Goal: Entertainment & Leisure: Consume media (video, audio)

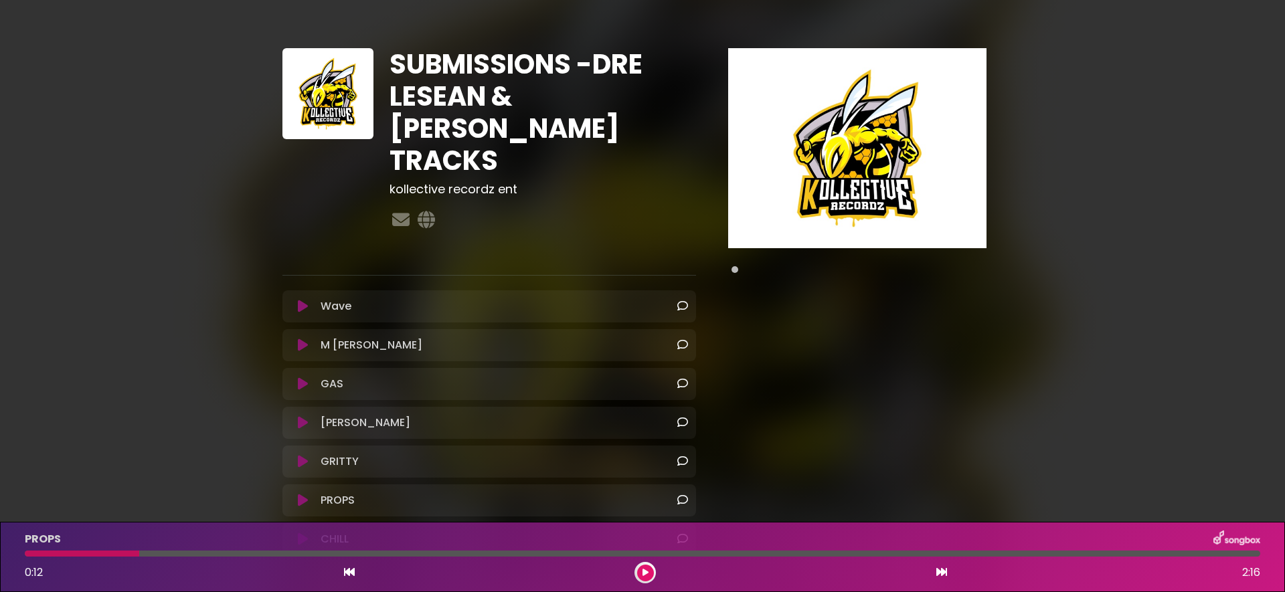
scroll to position [86, 0]
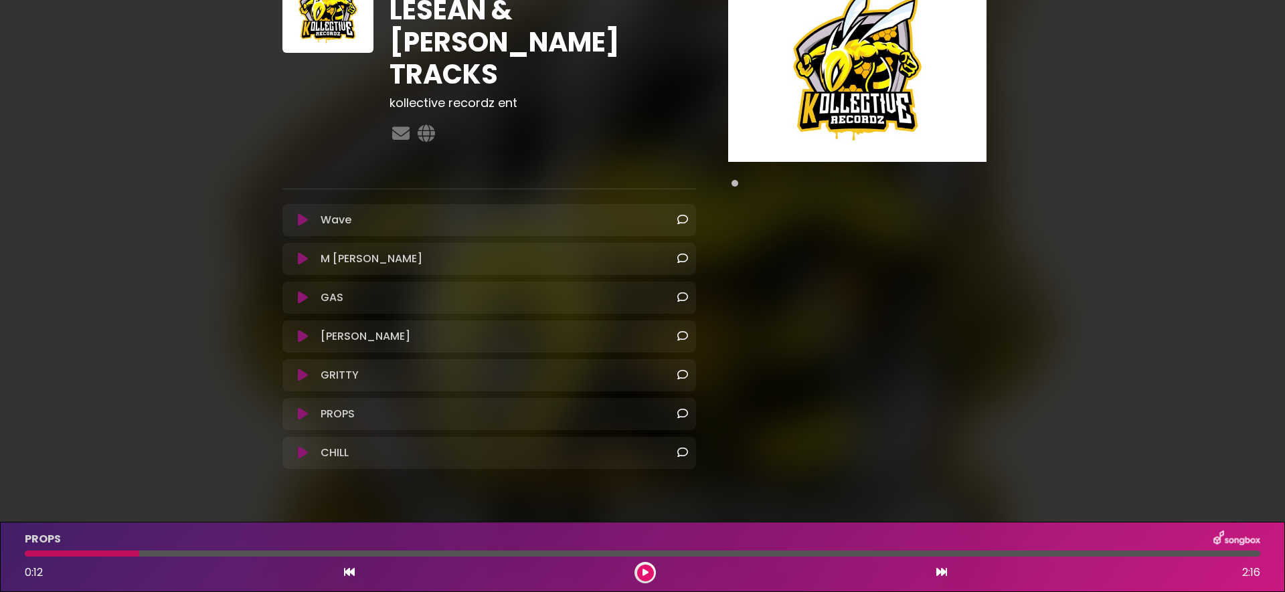
click at [299, 252] on icon at bounding box center [303, 258] width 10 height 13
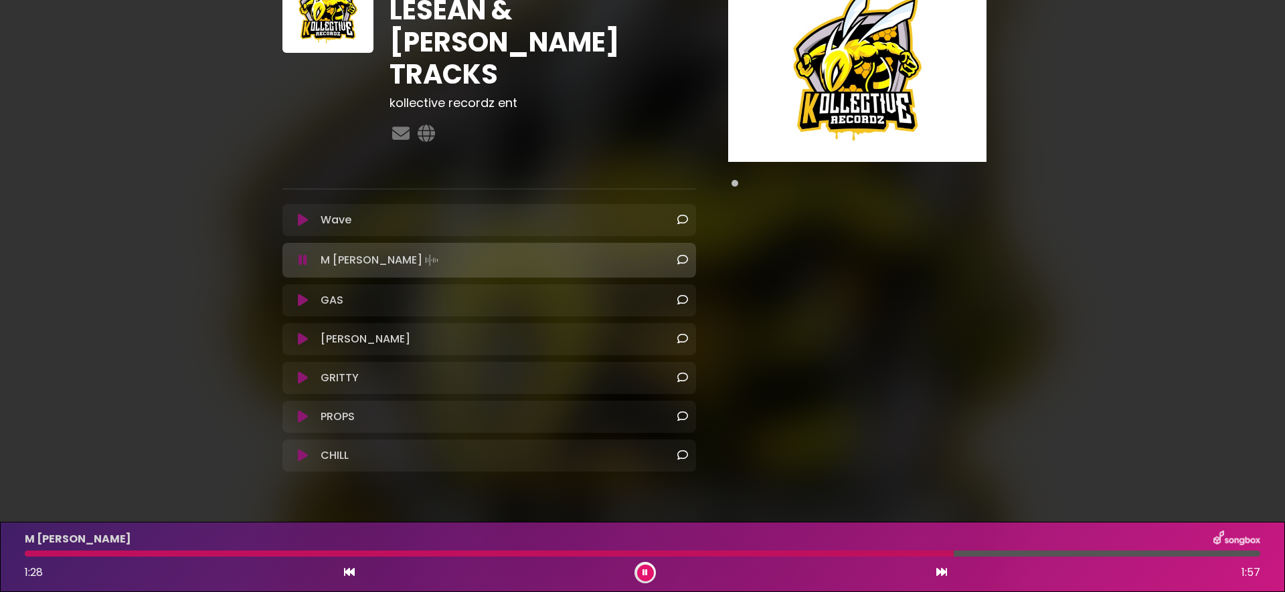
click at [299, 254] on icon at bounding box center [303, 260] width 9 height 13
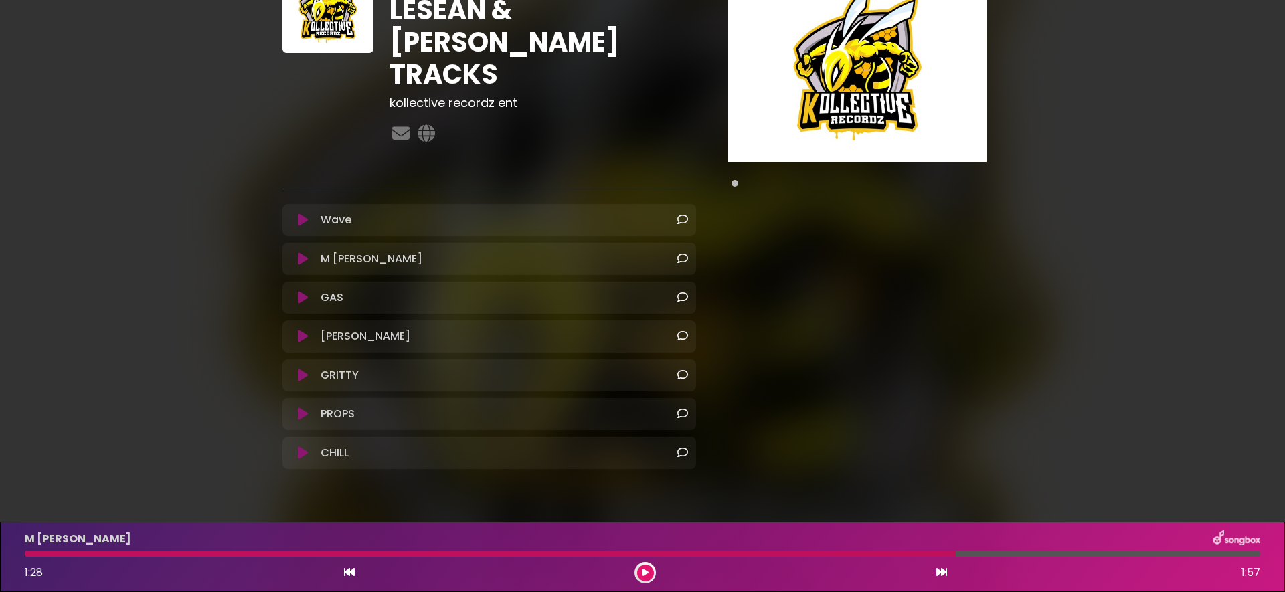
click at [299, 291] on icon at bounding box center [303, 297] width 10 height 13
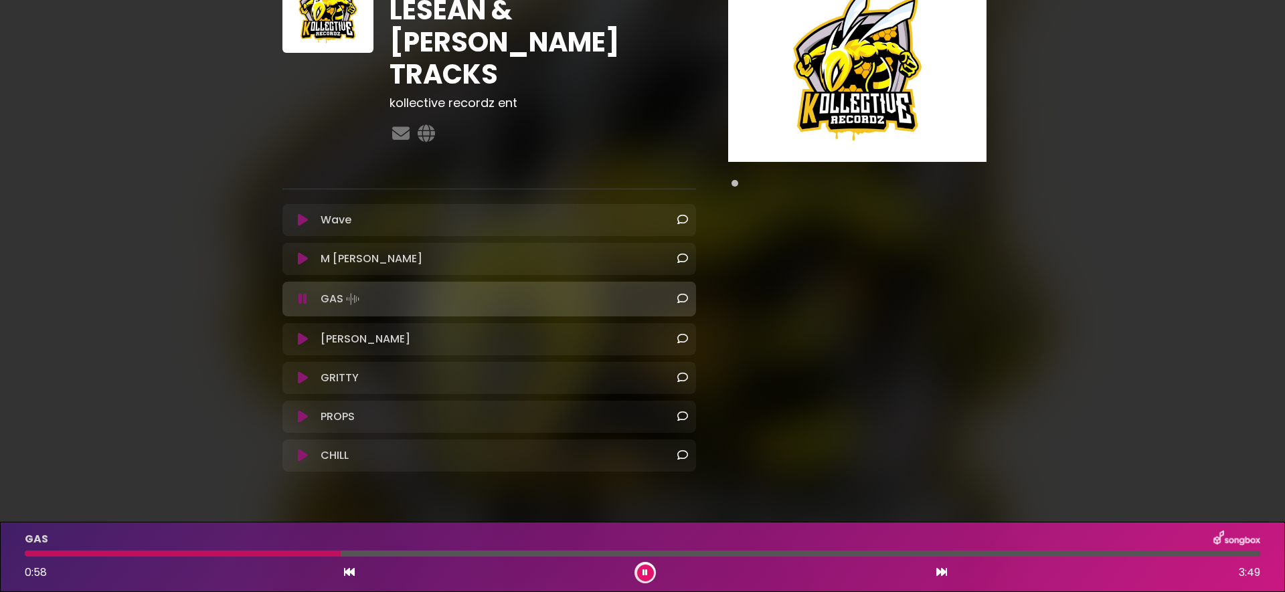
scroll to position [89, 0]
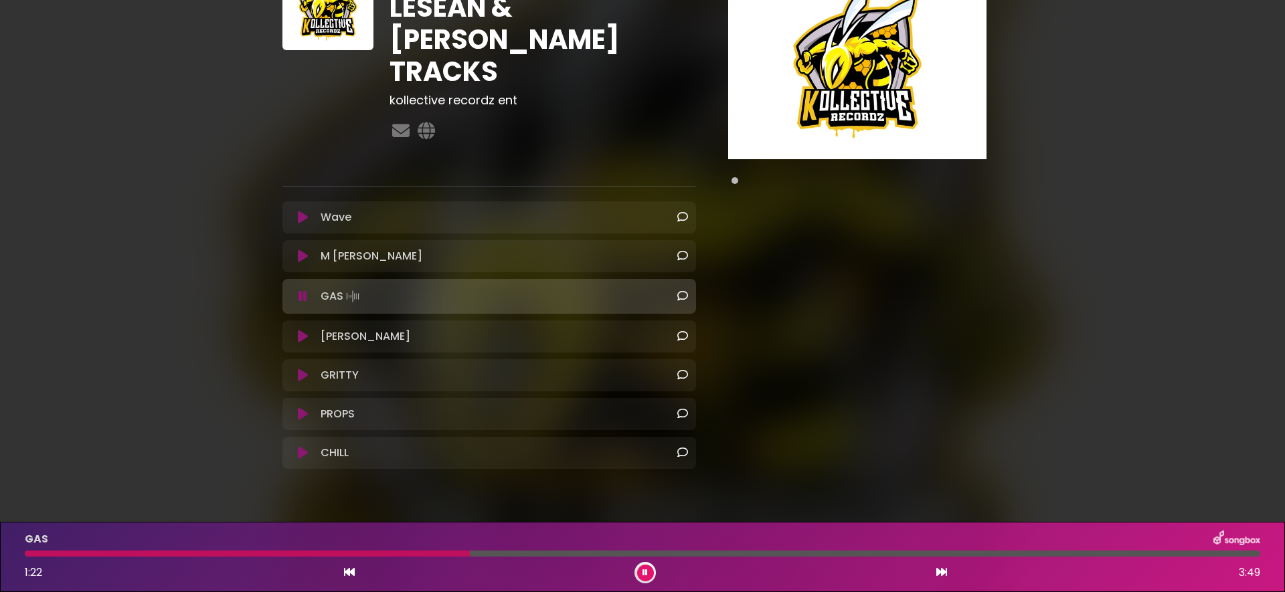
click at [299, 290] on icon at bounding box center [303, 296] width 9 height 13
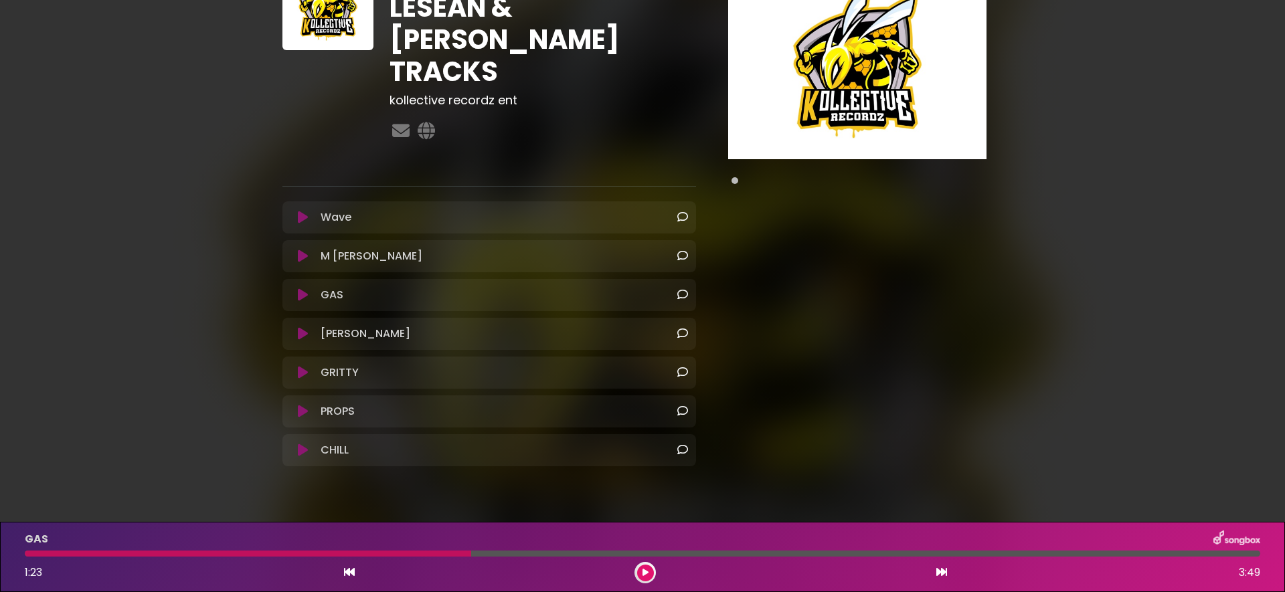
scroll to position [86, 0]
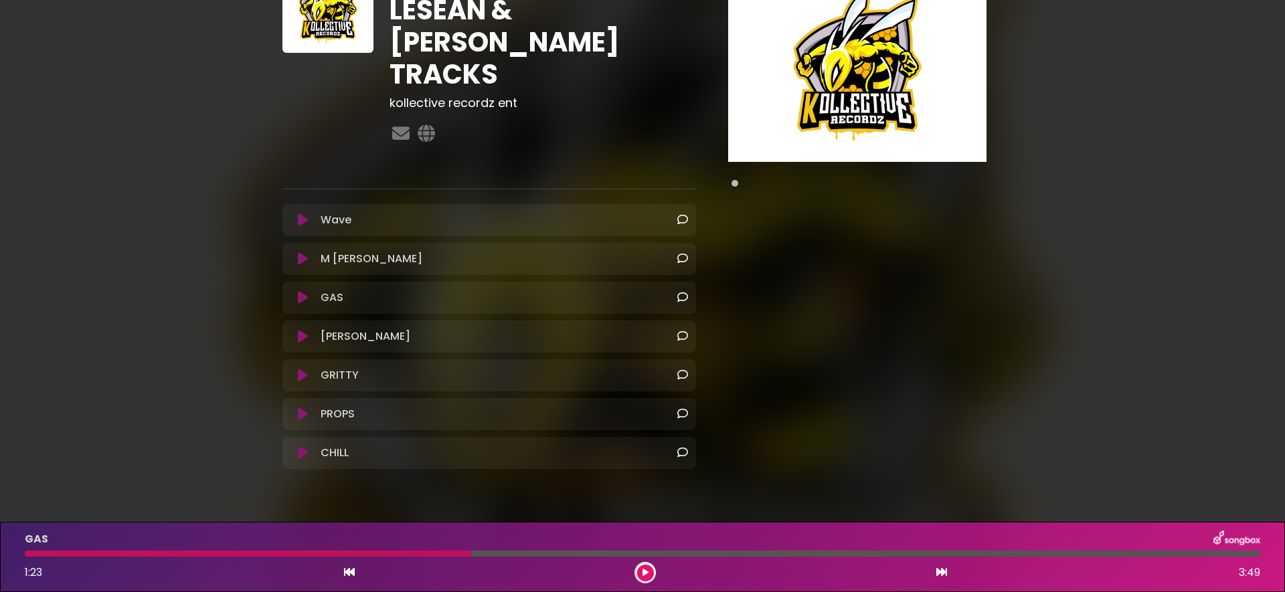
click at [302, 330] on icon at bounding box center [303, 336] width 10 height 13
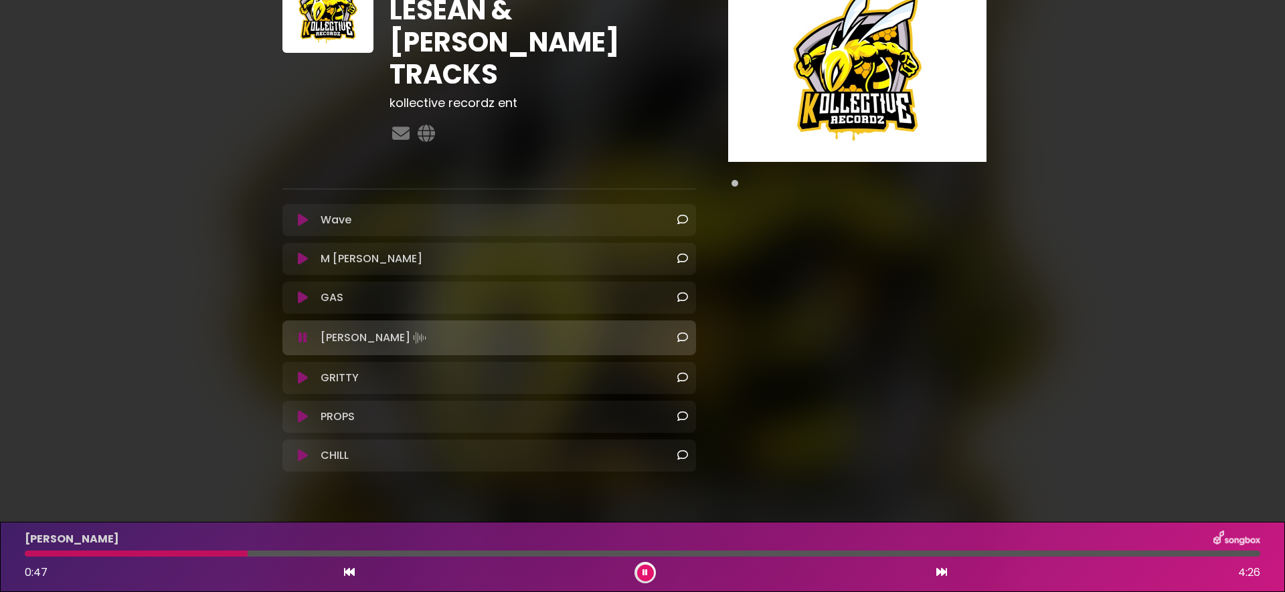
scroll to position [86, 0]
click at [302, 332] on icon at bounding box center [303, 338] width 9 height 13
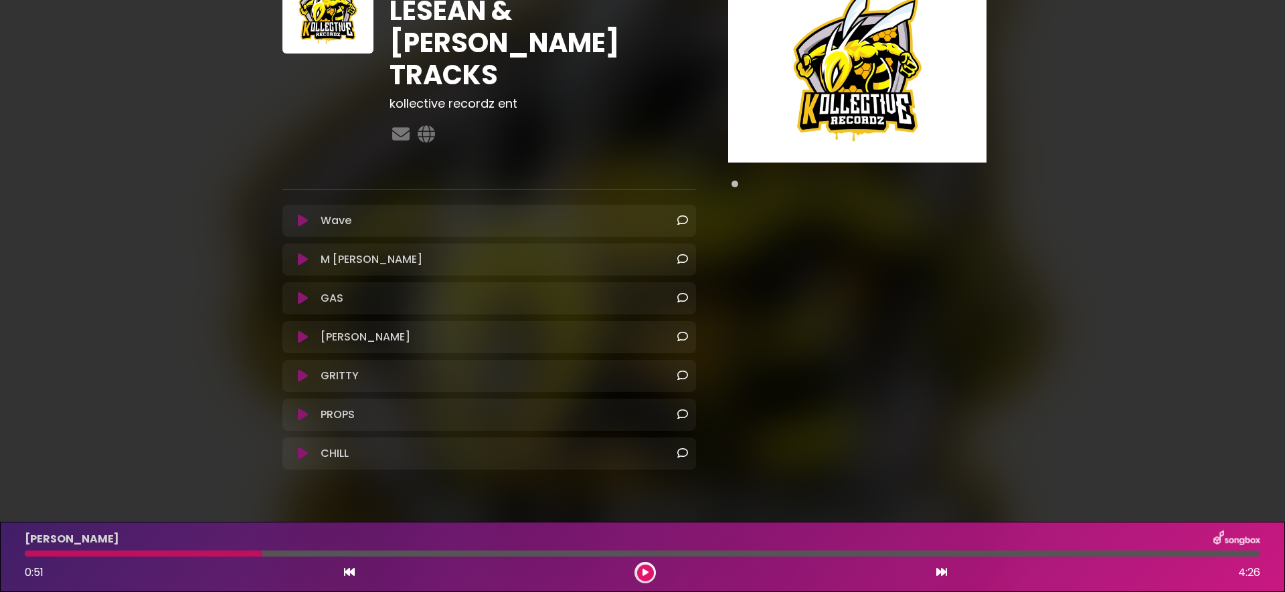
scroll to position [86, 0]
click at [303, 369] on icon at bounding box center [303, 375] width 10 height 13
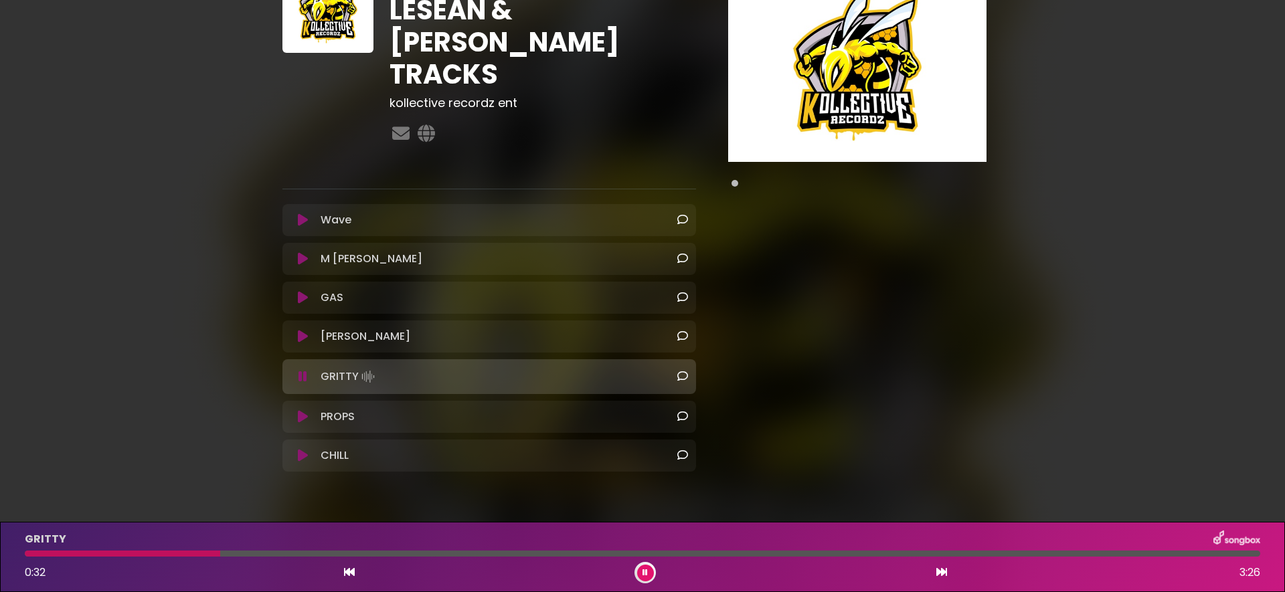
click at [302, 370] on icon at bounding box center [303, 376] width 9 height 13
click at [307, 447] on icon at bounding box center [303, 453] width 10 height 13
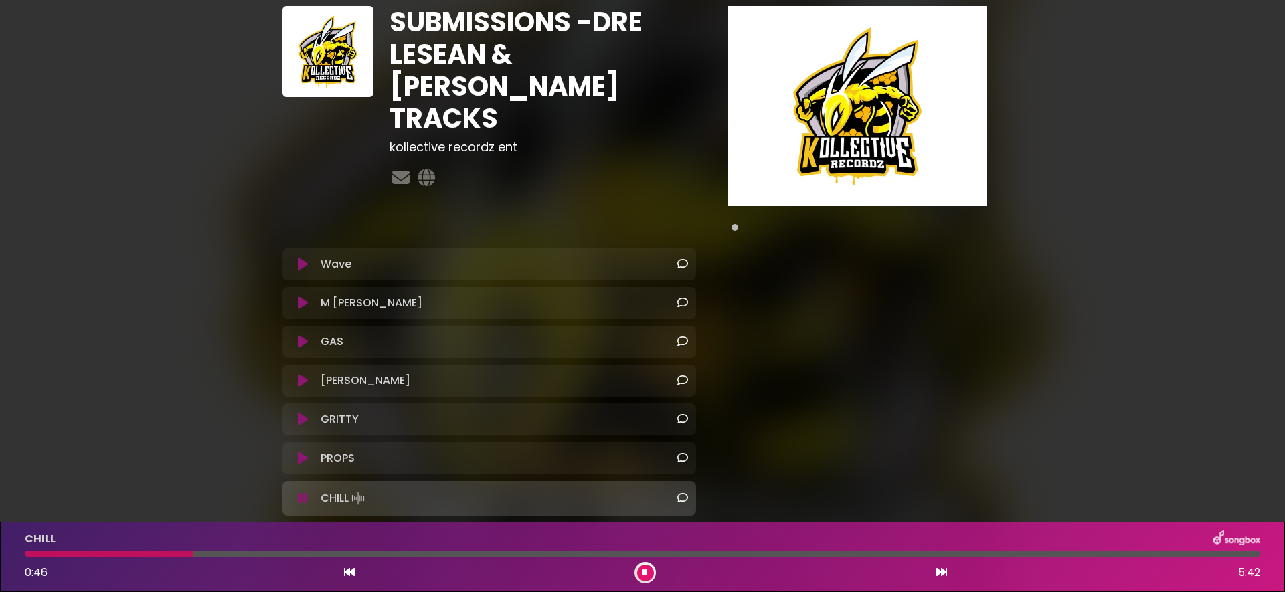
scroll to position [89, 0]
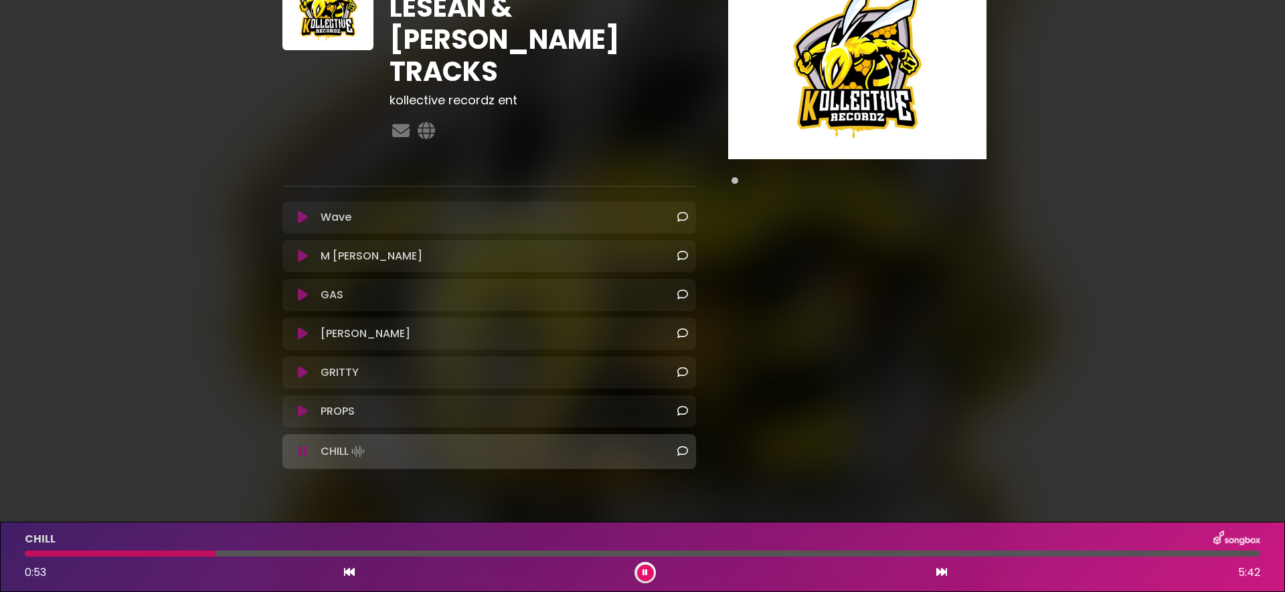
click at [307, 445] on button at bounding box center [303, 451] width 25 height 13
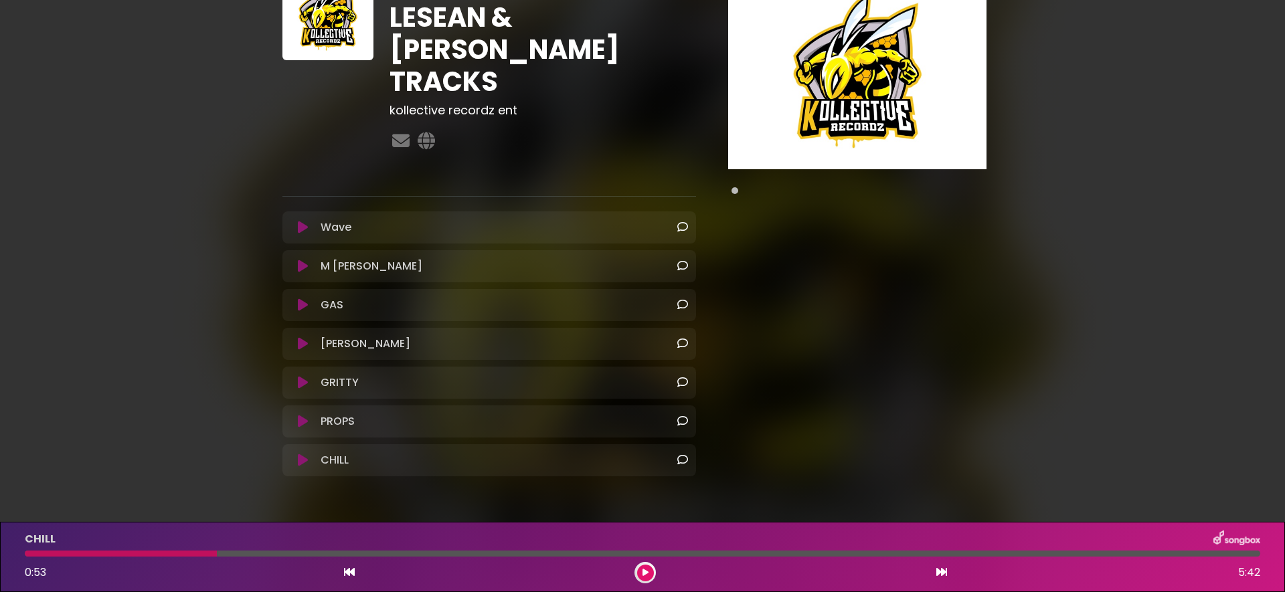
scroll to position [83, 0]
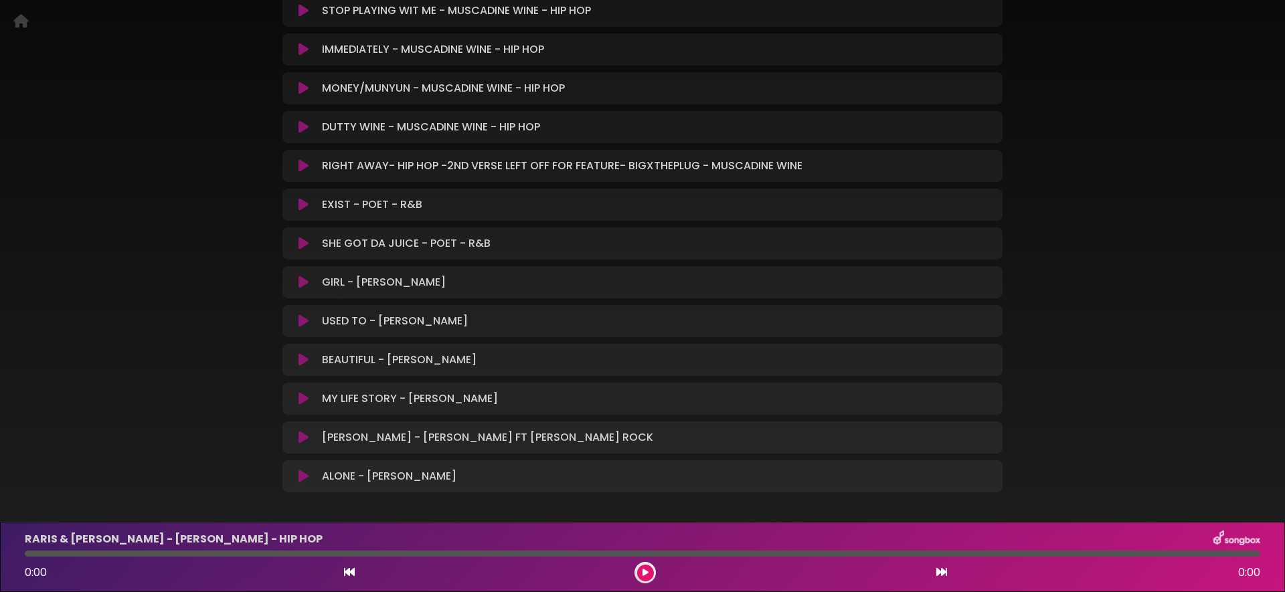
scroll to position [313, 0]
click at [301, 359] on icon at bounding box center [304, 362] width 10 height 13
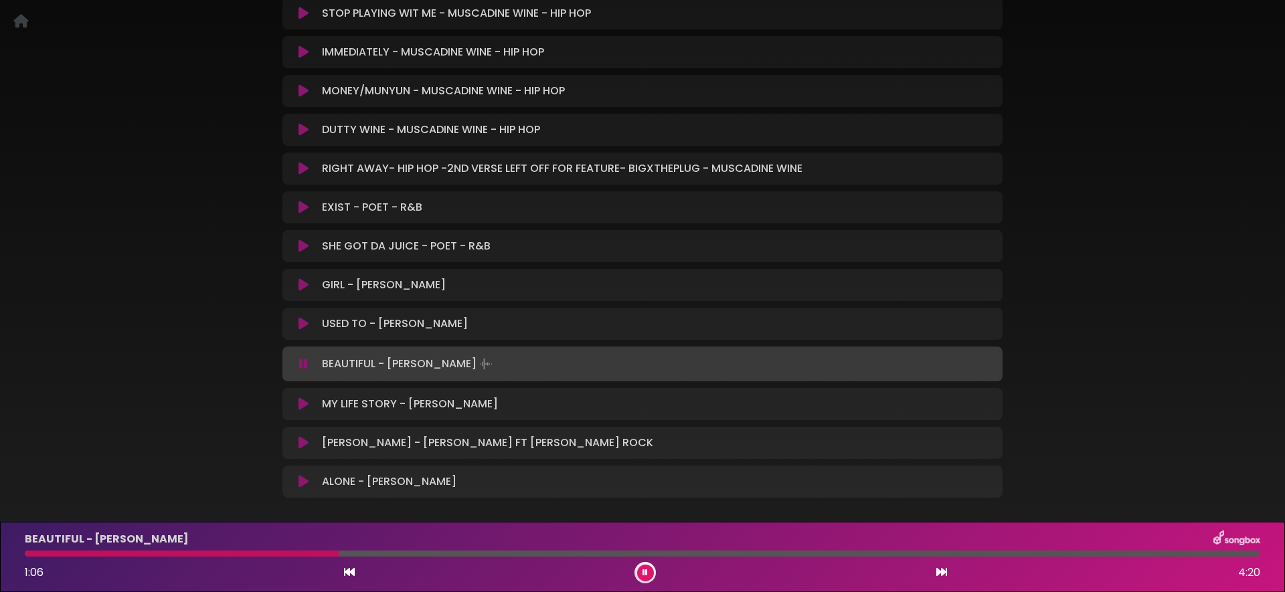
click at [302, 359] on icon at bounding box center [303, 363] width 9 height 13
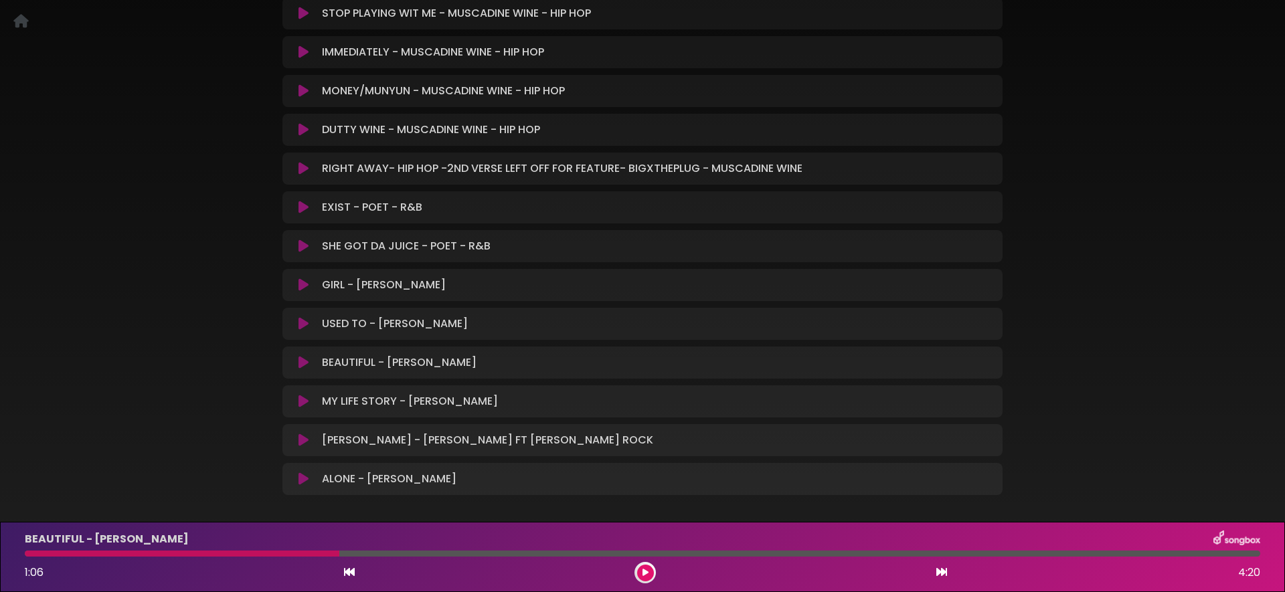
scroll to position [0, 0]
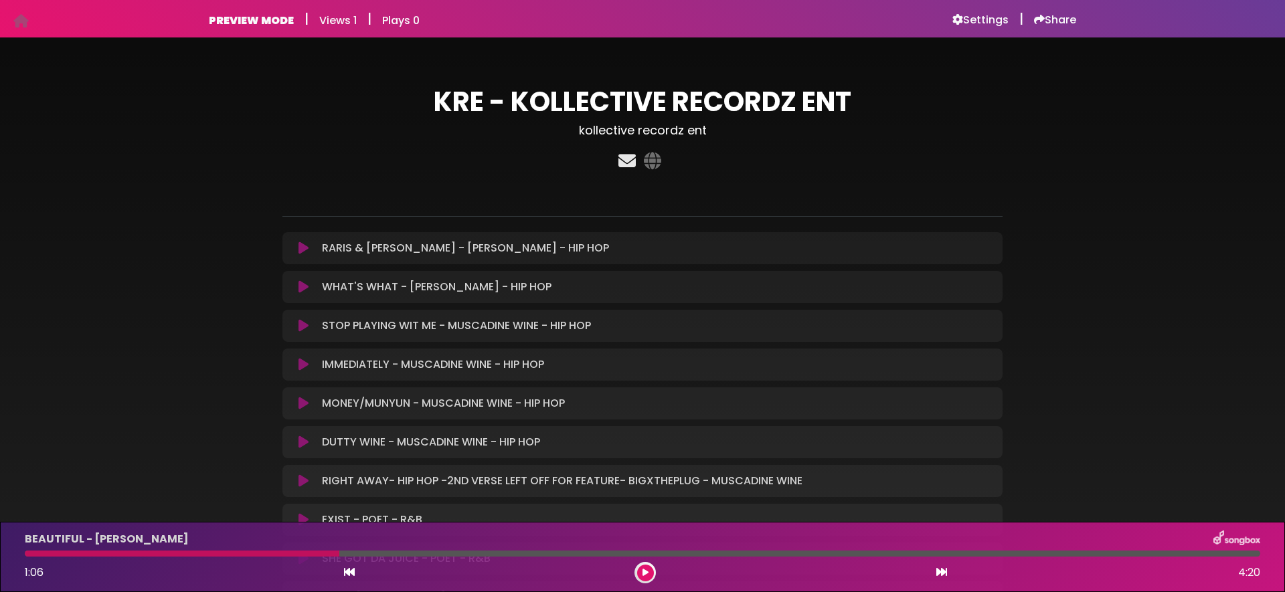
click at [627, 160] on icon at bounding box center [627, 160] width 23 height 17
click at [620, 132] on h3 "kollective recordz ent" at bounding box center [643, 130] width 720 height 15
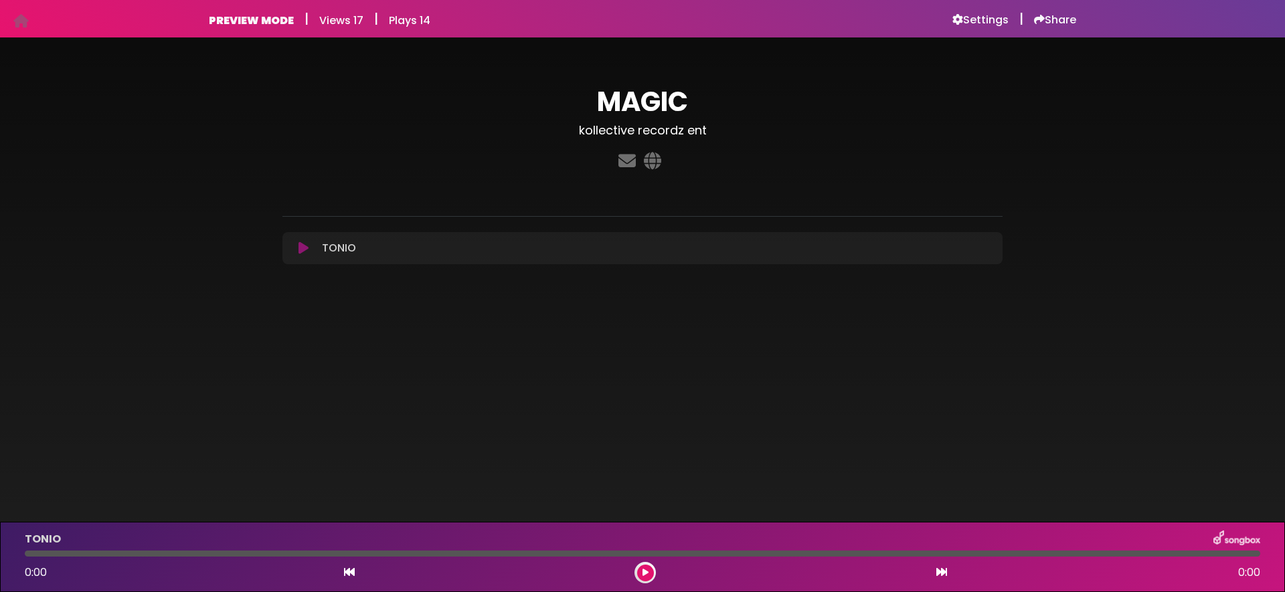
click at [305, 247] on icon at bounding box center [304, 248] width 10 height 13
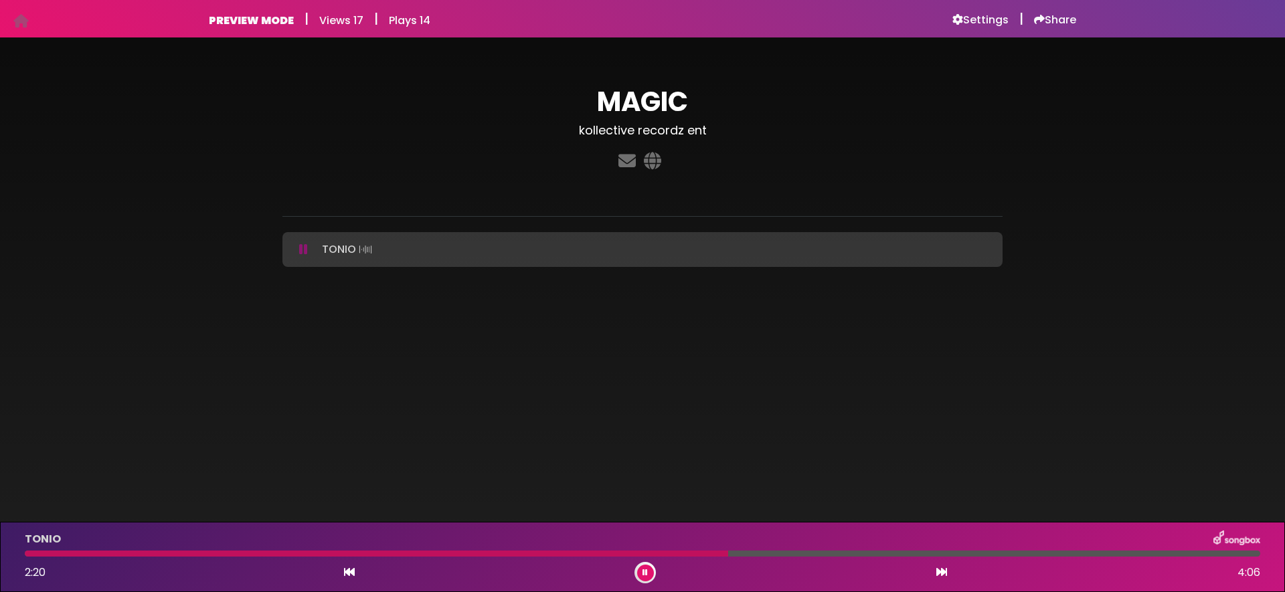
click at [645, 578] on button at bounding box center [645, 573] width 17 height 17
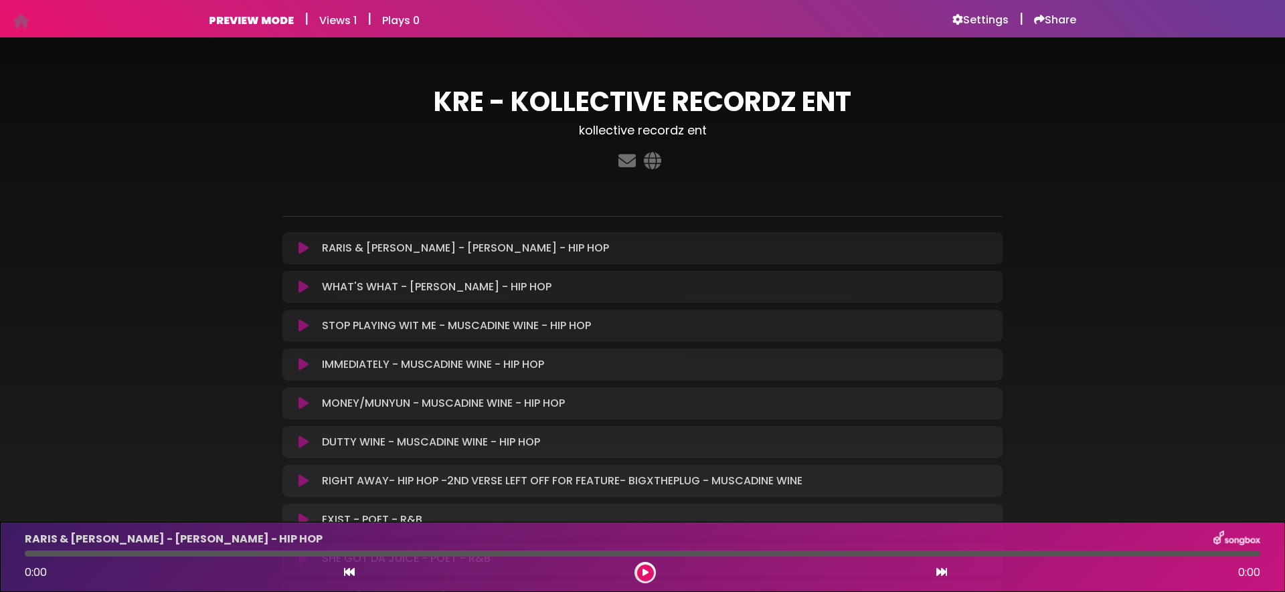
click at [303, 289] on icon at bounding box center [304, 286] width 10 height 13
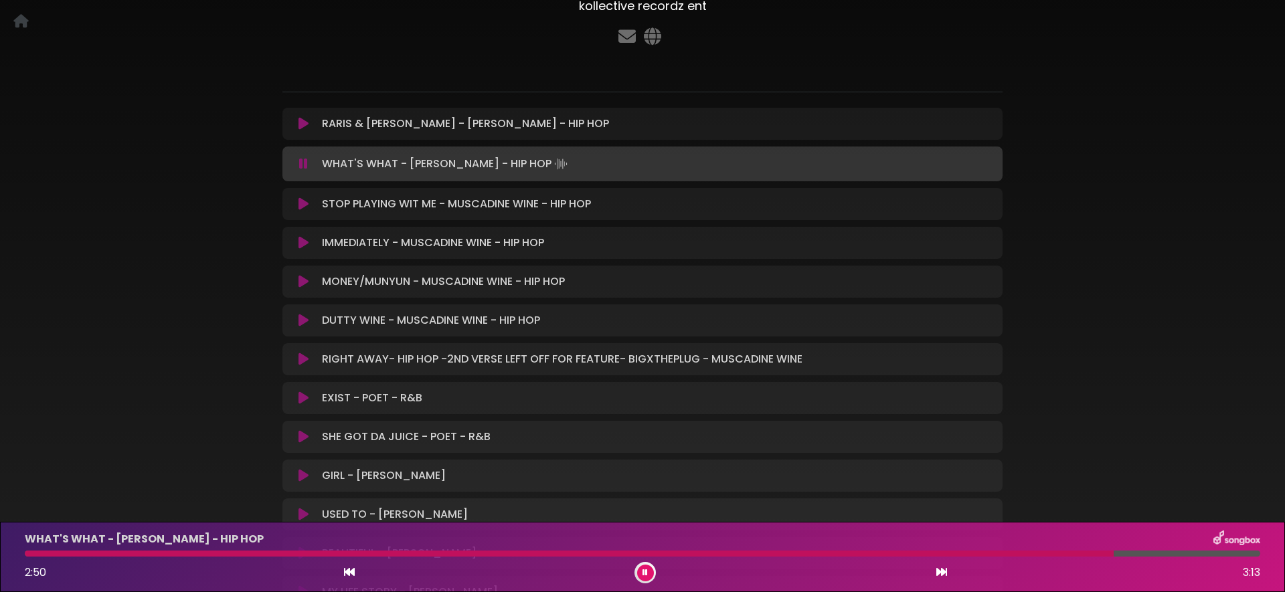
scroll to position [123, 0]
click at [291, 186] on div "RARIS & GHINIS - EMMITT DUPREE - HIP HOP Loading Track... Name" at bounding box center [643, 398] width 720 height 578
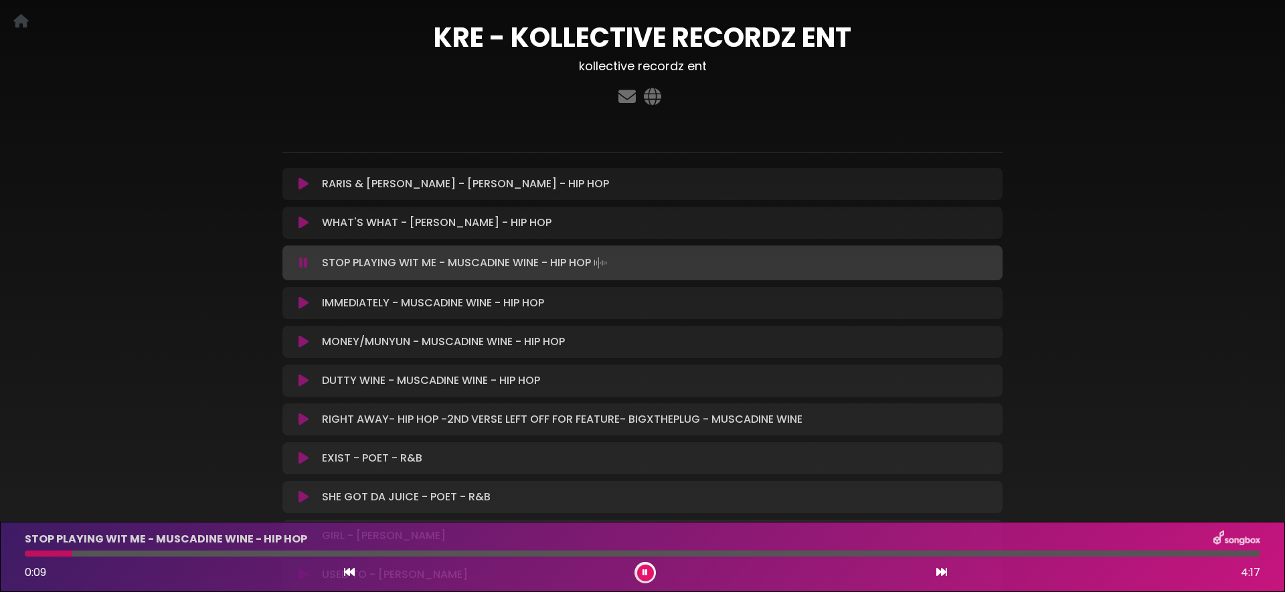
scroll to position [65, 0]
click at [301, 194] on div "RARIS & GHINIS - EMMITT DUPREE - HIP HOP Loading Track... Name" at bounding box center [643, 183] width 720 height 32
click at [301, 186] on icon at bounding box center [304, 183] width 10 height 13
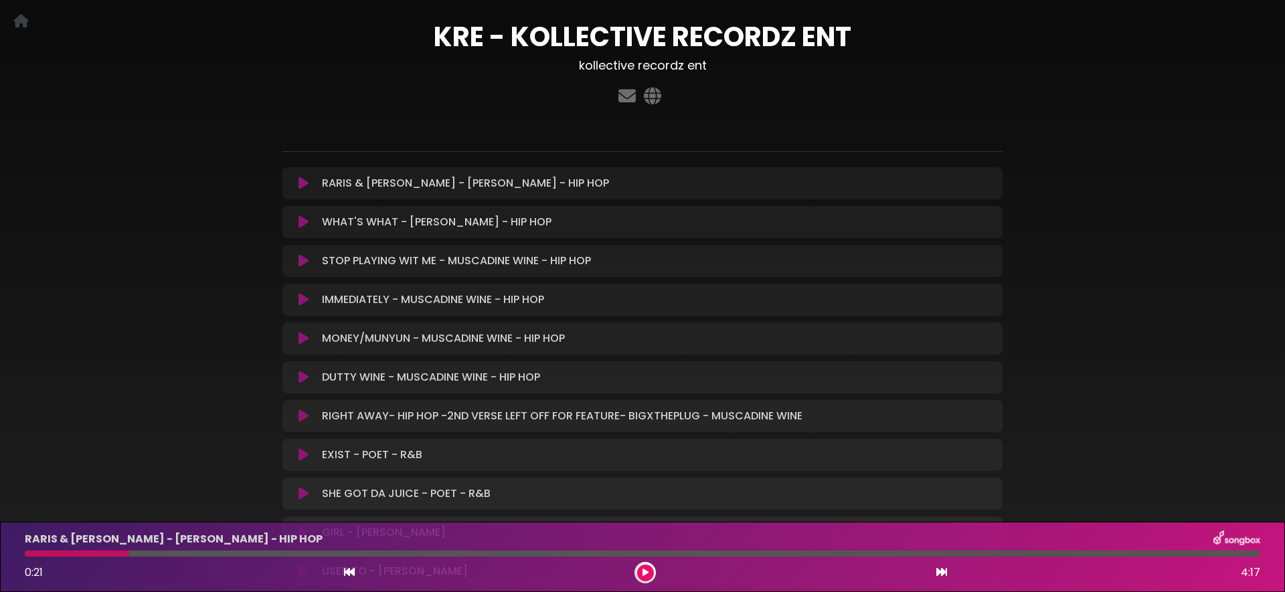
scroll to position [64, 0]
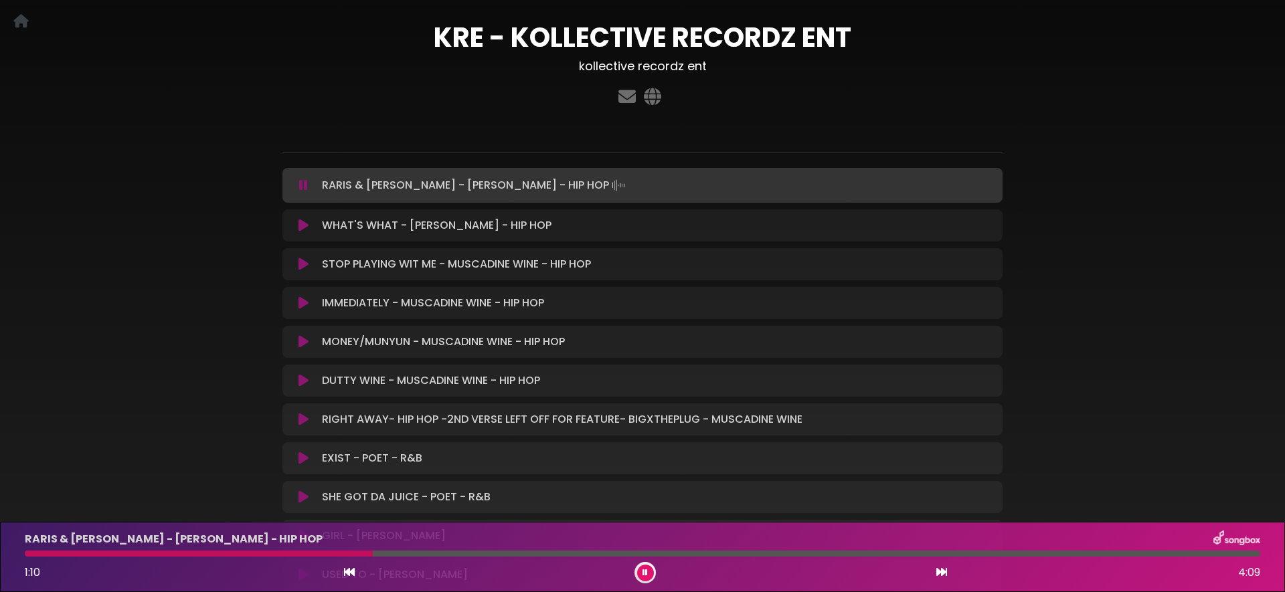
click at [310, 183] on button at bounding box center [304, 185] width 26 height 13
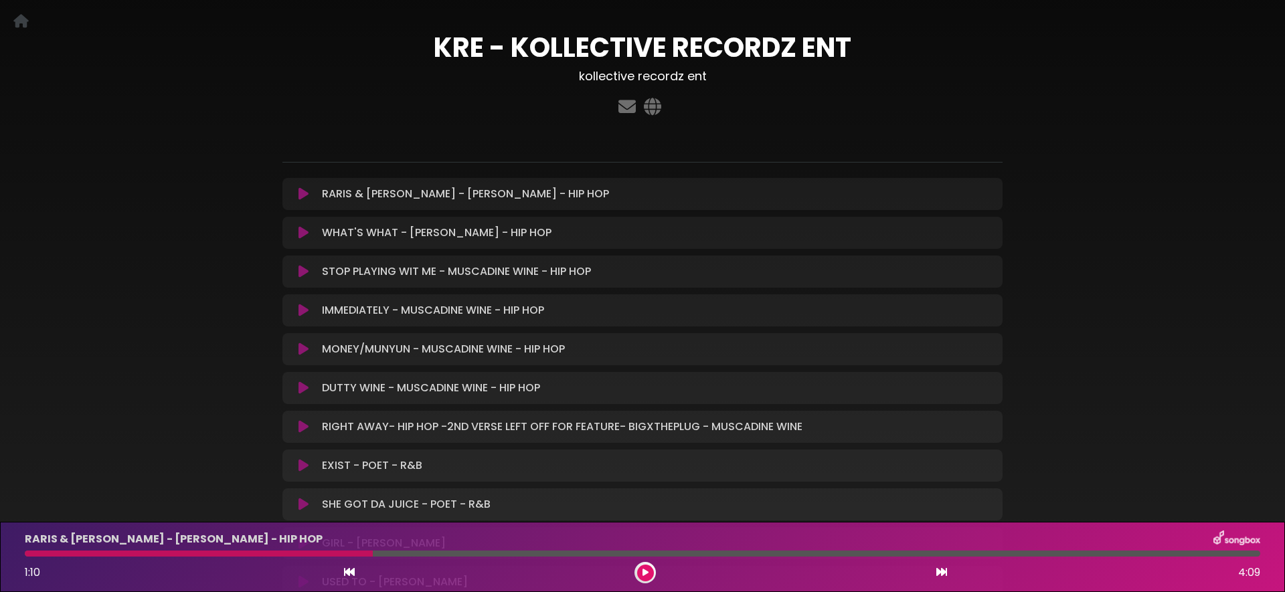
scroll to position [32, 0]
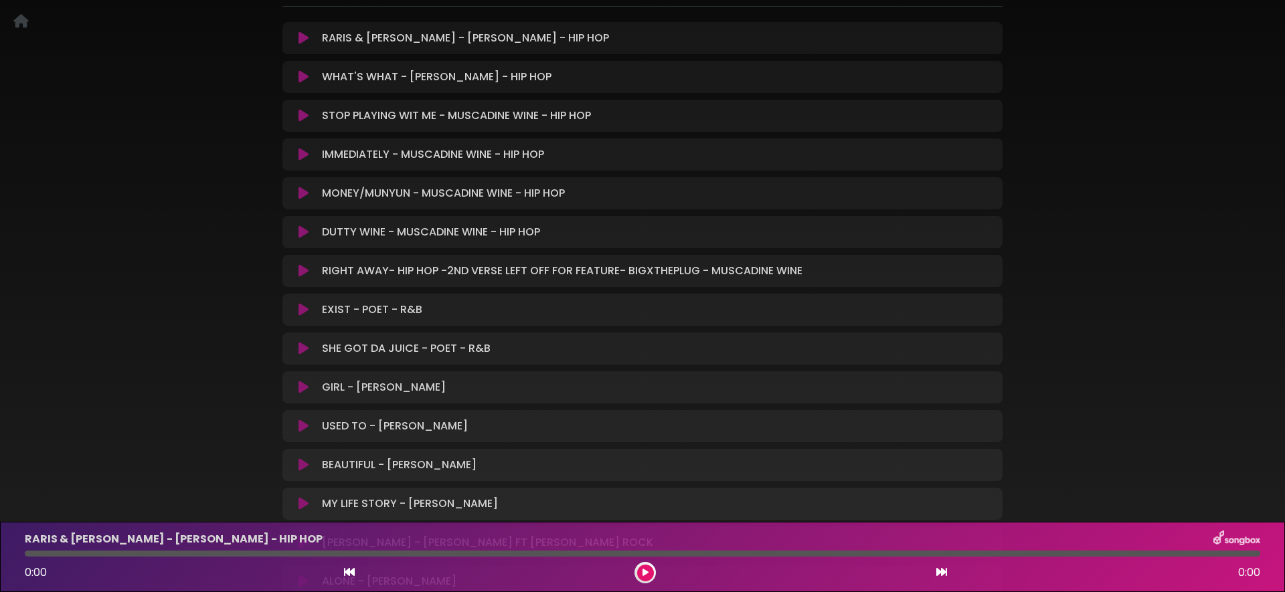
scroll to position [194, 0]
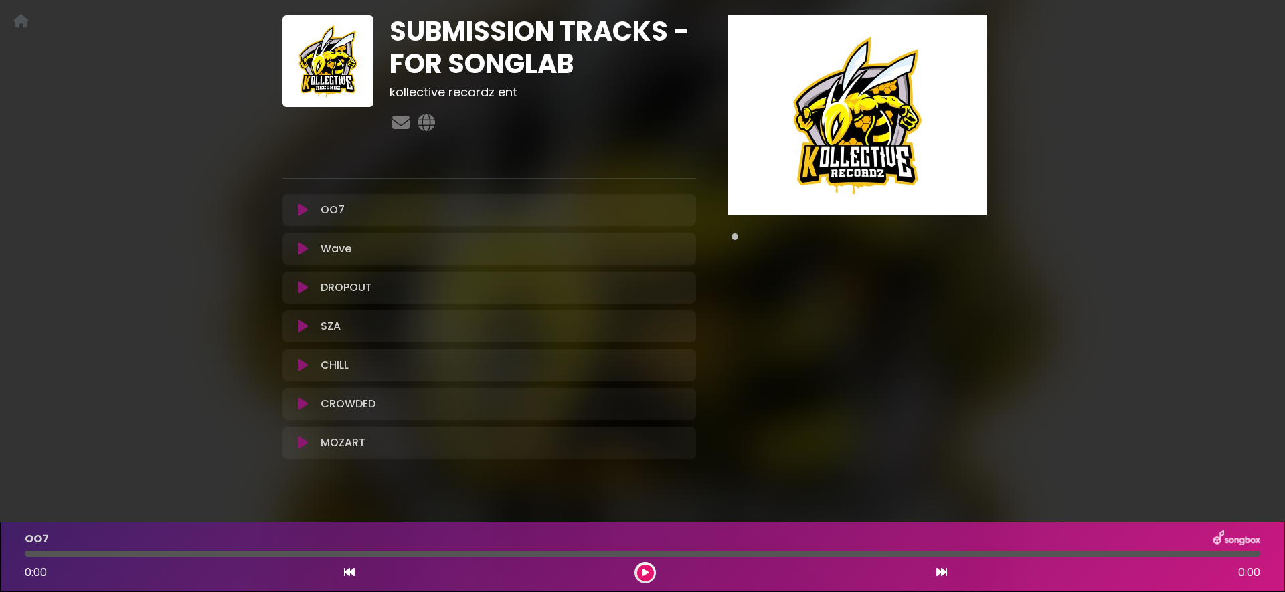
scroll to position [92, 0]
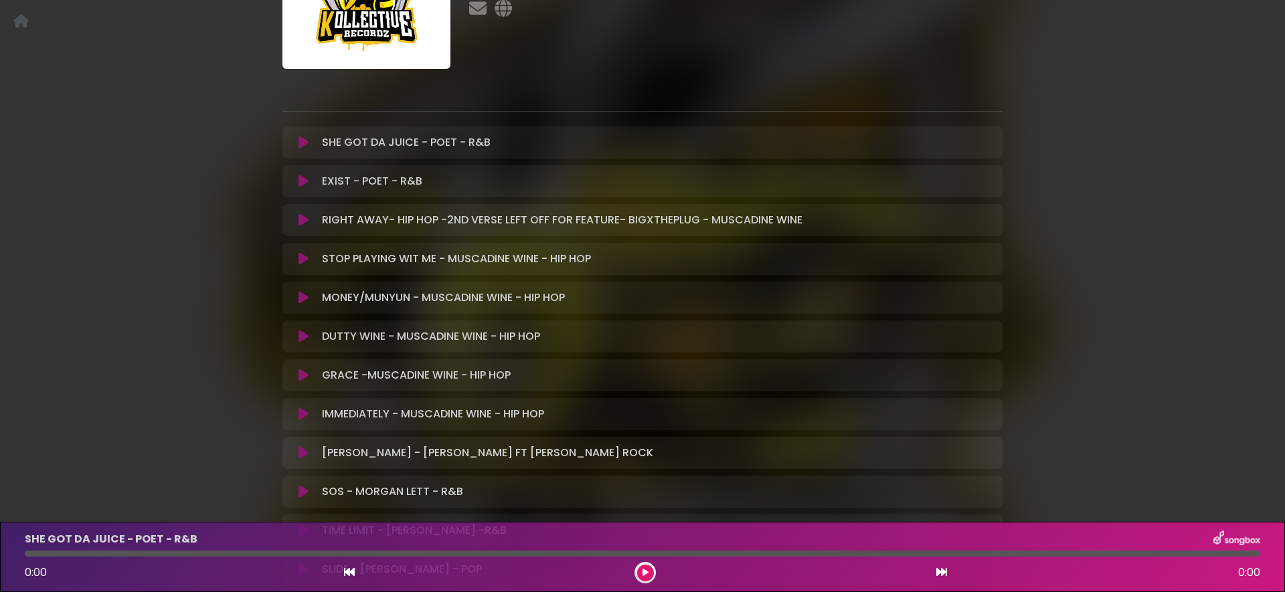
scroll to position [182, 0]
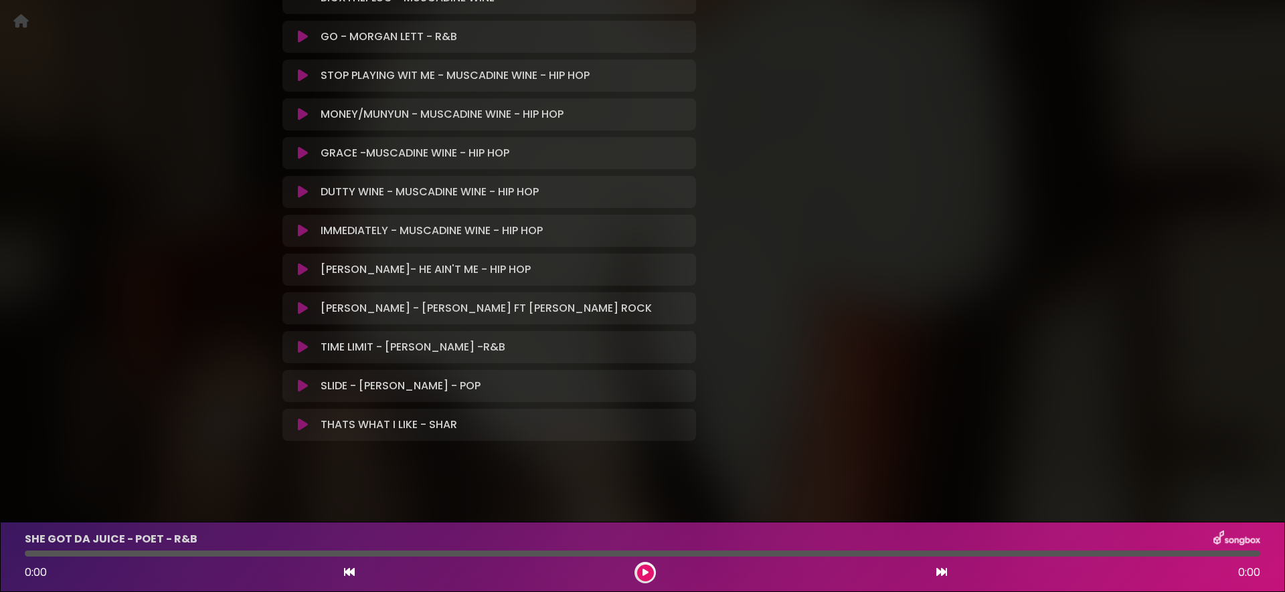
scroll to position [503, 0]
click at [301, 272] on icon at bounding box center [303, 268] width 10 height 13
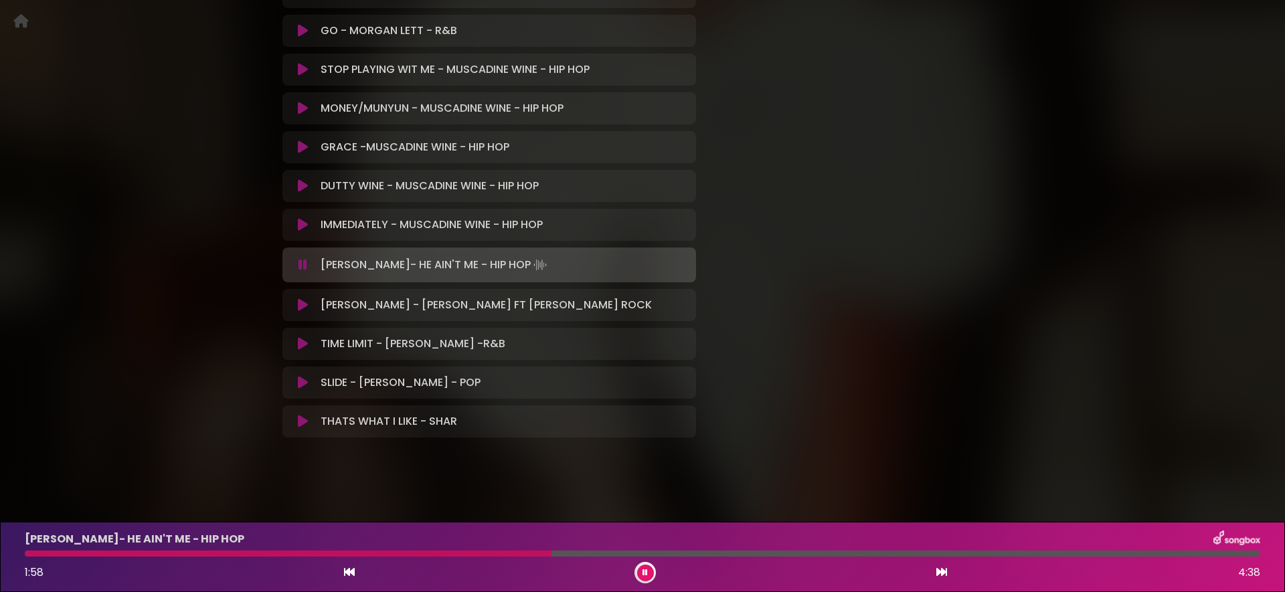
scroll to position [505, 0]
click at [304, 264] on icon at bounding box center [303, 267] width 9 height 13
